Goal: Answer question/provide support: Share knowledge or assist other users

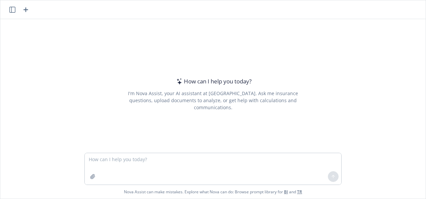
click at [407, 74] on div "How can I help you [DATE]? I'm Nova Assist, your AI assistant at Newfront. Ask …" at bounding box center [212, 86] width 425 height 134
click at [129, 159] on textarea at bounding box center [213, 168] width 256 height 31
type textarea "Is there any way to soften this message?"
click at [203, 160] on textarea "Is there any way to soften this message?" at bounding box center [213, 168] width 256 height 31
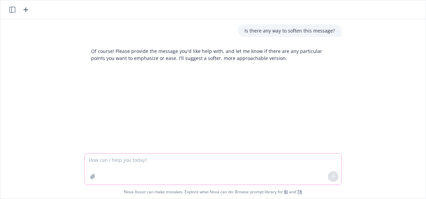
paste textarea "Hello [PERSON_NAME], It’s very nice to meet you! My name is [PERSON_NAME], and …"
type textarea "Hello [PERSON_NAME], It’s very nice to meet you! My name is [PERSON_NAME], and …"
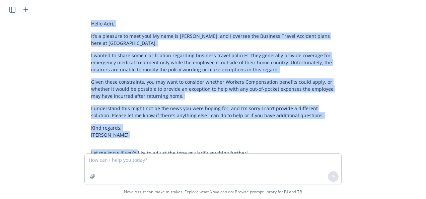
scroll to position [164, 0]
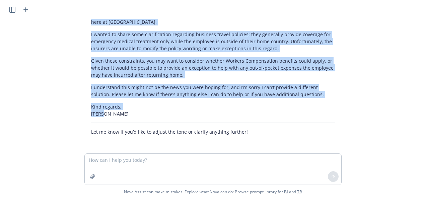
drag, startPoint x: 86, startPoint y: 34, endPoint x: 130, endPoint y: 118, distance: 94.9
click at [130, 118] on div "Here’s a softened and empathetic version of your message: Hello [PERSON_NAME], …" at bounding box center [212, 58] width 257 height 160
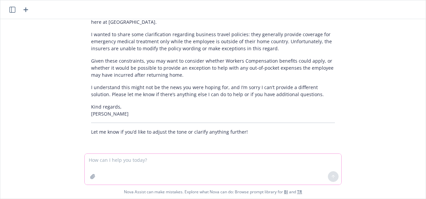
drag, startPoint x: 130, startPoint y: 118, endPoint x: 168, endPoint y: 156, distance: 53.5
click at [168, 156] on textarea at bounding box center [213, 169] width 256 height 31
type textarea "it's perfect"
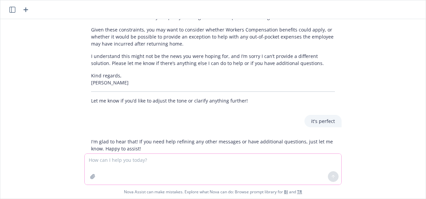
scroll to position [212, 0]
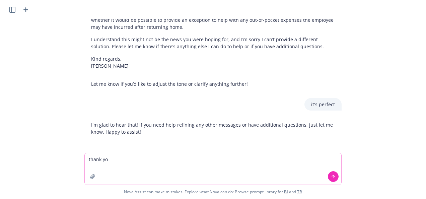
type textarea "thank you"
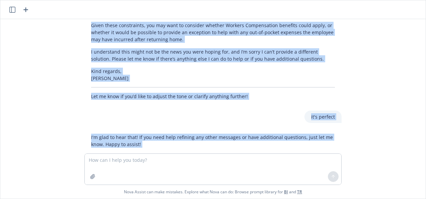
scroll to position [223, 0]
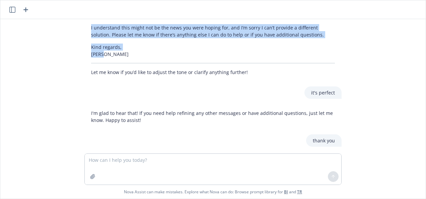
drag, startPoint x: 86, startPoint y: 56, endPoint x: 148, endPoint y: 55, distance: 62.6
drag, startPoint x: 148, startPoint y: 55, endPoint x: 119, endPoint y: 32, distance: 37.0
copy div "Hello [PERSON_NAME], It’s a pleasure to meet you! My name is [PERSON_NAME], and…"
